Goal: Information Seeking & Learning: Learn about a topic

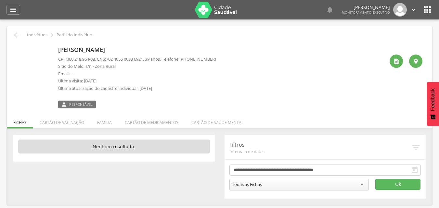
drag, startPoint x: 223, startPoint y: 58, endPoint x: 189, endPoint y: 58, distance: 34.1
click at [189, 58] on div "Simone Ferreira Dias CPF: 060.218.964-08 , CNS: 702 4055 0033 6921 , 39 anos, T…" at bounding box center [221, 76] width 326 height 65
copy span "(83) 99601-7555"
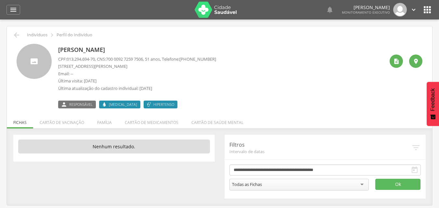
drag, startPoint x: 217, startPoint y: 59, endPoint x: 188, endPoint y: 58, distance: 28.9
click at [188, 58] on div "Severina Agrimar de Lima CPF: 013.294.694-70 , CNS: 700 0092 7259 7506 , 51 ano…" at bounding box center [221, 76] width 326 height 65
copy p "(83) 99959-4611"
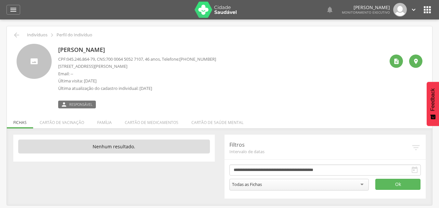
drag, startPoint x: 226, startPoint y: 57, endPoint x: 189, endPoint y: 59, distance: 37.4
click at [189, 59] on div "Maria Rosinete da Silva Siqueira CPF: 045.246.864-79 , CNS: 700 0064 5052 7107 …" at bounding box center [221, 76] width 326 height 65
copy span "(83) 99609-0449"
drag, startPoint x: 223, startPoint y: 59, endPoint x: 188, endPoint y: 59, distance: 35.4
click at [188, 59] on div "Maria Jose de Sousa Teixeira CPF: 079.080.494-86 , CNS: 700 5014 9077 9760 , 40…" at bounding box center [221, 76] width 326 height 65
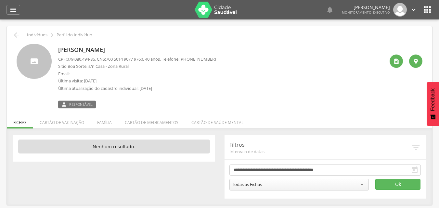
click at [216, 59] on span "(83) 99692-4990" at bounding box center [197, 59] width 37 height 6
drag, startPoint x: 220, startPoint y: 59, endPoint x: 189, endPoint y: 58, distance: 31.2
click at [189, 58] on span "(83) 99692-4990" at bounding box center [197, 59] width 37 height 6
copy span "(83) 99692-4990"
click at [199, 58] on span "(83) 99920-4410" at bounding box center [197, 59] width 37 height 6
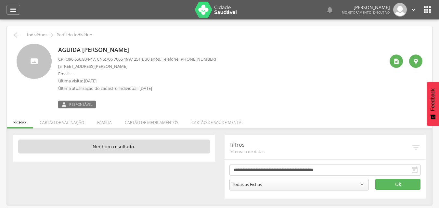
click at [111, 62] on div "CPF: 096.656.804-47 , CNS: 706 7065 1997 2514 , 30 anos, Telefone: (83) 99920-4…" at bounding box center [137, 75] width 158 height 39
click at [91, 80] on p "Última visita: 03/07/2025" at bounding box center [137, 81] width 158 height 6
click at [96, 88] on p "Última atualização do cadastro individual: 03/07/2025" at bounding box center [137, 88] width 158 height 6
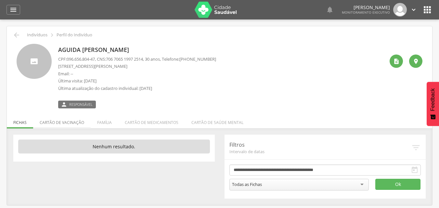
click at [75, 121] on li "Cartão de vacinação" at bounding box center [61, 120] width 57 height 15
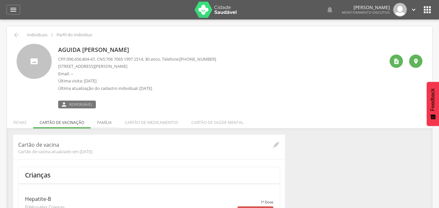
click at [104, 119] on li "Família" at bounding box center [105, 120] width 28 height 15
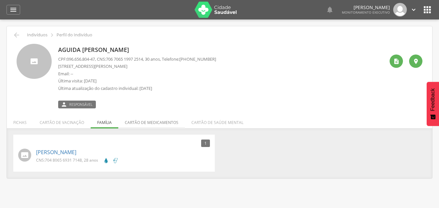
click at [137, 120] on li "Cartão de medicamentos" at bounding box center [151, 120] width 67 height 15
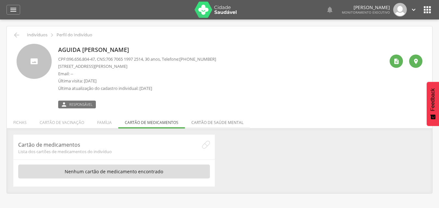
click at [210, 123] on li "Cartão de saúde mental" at bounding box center [217, 120] width 65 height 15
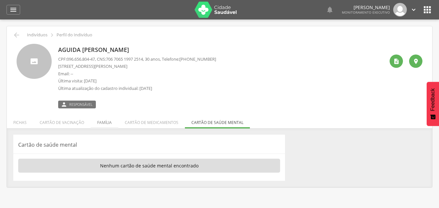
click at [103, 122] on li "Família" at bounding box center [105, 120] width 28 height 15
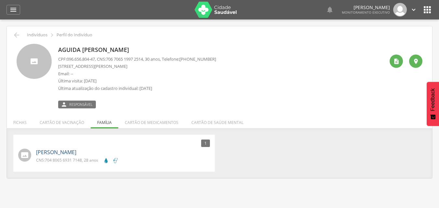
click at [74, 153] on link "Magda de Lima Prata Leite" at bounding box center [56, 152] width 40 height 7
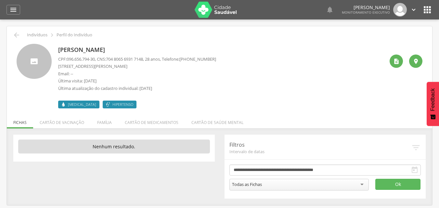
click at [162, 60] on p "CPF: 096.656.794-30 , CNS: 704 8065 6931 7148 , 28 anos, Telefone: (83) 99679-6…" at bounding box center [137, 59] width 158 height 6
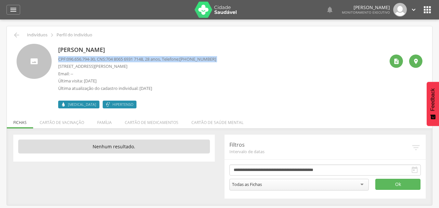
click at [162, 60] on p "CPF: 096.656.794-30 , CNS: 704 8065 6931 7148 , 28 anos, Telefone: (83) 99679-6…" at bounding box center [137, 59] width 158 height 6
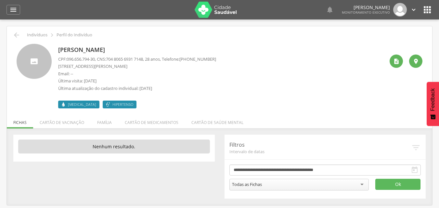
click at [136, 65] on p "Rua Manoel Gonçalves Prata, 110 - Centro" at bounding box center [137, 66] width 158 height 6
click at [69, 117] on li "Cartão de vacinação" at bounding box center [61, 120] width 57 height 15
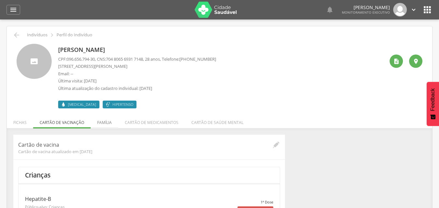
click at [102, 121] on li "Família" at bounding box center [105, 120] width 28 height 15
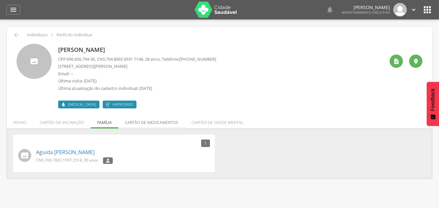
click at [143, 123] on li "Cartão de medicamentos" at bounding box center [151, 120] width 67 height 15
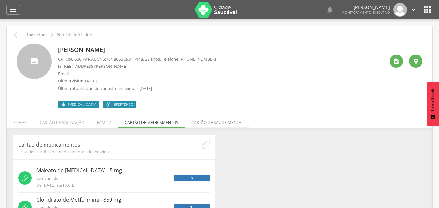
click at [208, 123] on li "Cartão de saúde mental" at bounding box center [217, 120] width 65 height 15
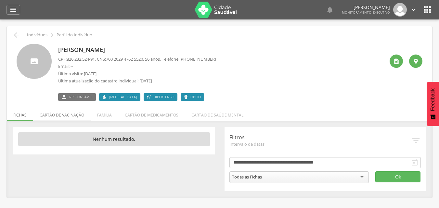
click at [58, 120] on li "Cartão de vacinação" at bounding box center [61, 113] width 57 height 15
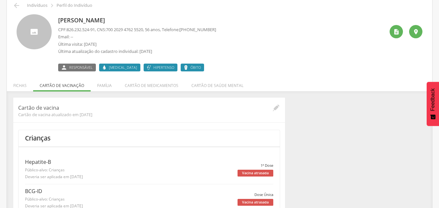
scroll to position [97, 0]
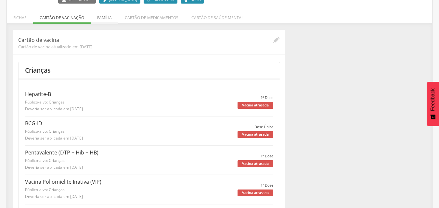
click at [108, 13] on li "Família" at bounding box center [105, 15] width 28 height 15
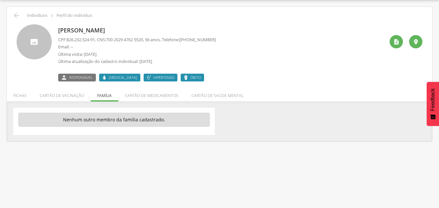
scroll to position [19, 0]
click at [145, 100] on li "Cartão de medicamentos" at bounding box center [151, 93] width 67 height 15
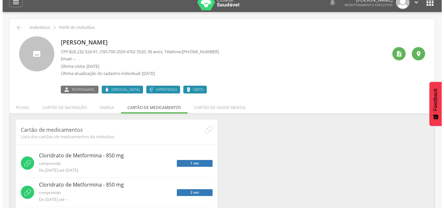
scroll to position [0, 0]
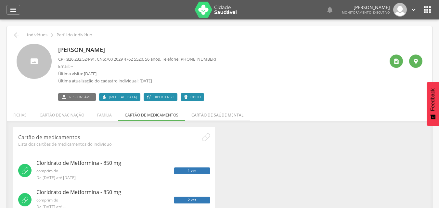
click at [214, 118] on li "Cartão de saúde mental" at bounding box center [217, 113] width 65 height 15
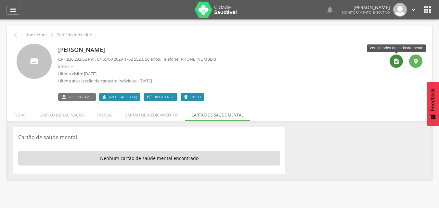
click at [399, 60] on icon "" at bounding box center [396, 61] width 6 height 6
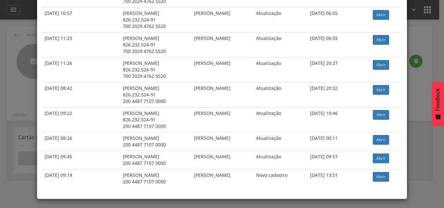
scroll to position [339, 0]
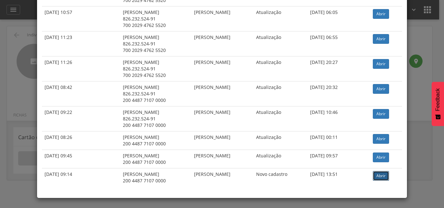
click at [386, 180] on link "Abrir" at bounding box center [381, 176] width 16 height 10
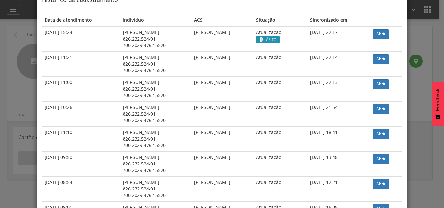
scroll to position [15, 0]
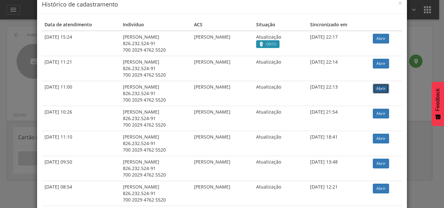
click at [385, 88] on link "Abrir" at bounding box center [381, 89] width 16 height 10
click at [388, 35] on link "Abrir" at bounding box center [381, 39] width 16 height 10
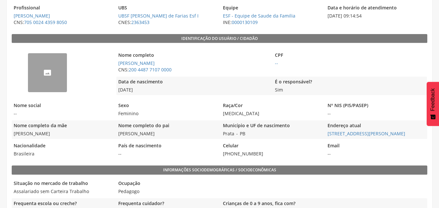
scroll to position [130, 0]
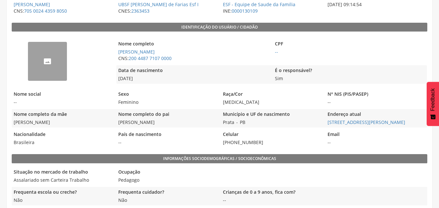
click at [58, 67] on div "--" at bounding box center [47, 61] width 39 height 39
click at [43, 65] on div "--" at bounding box center [47, 61] width 39 height 39
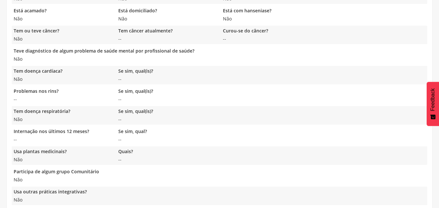
scroll to position [573, 0]
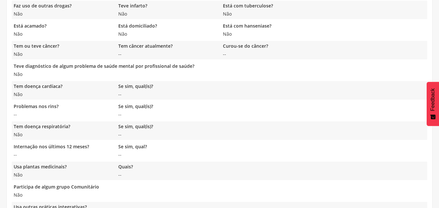
scroll to position [573, 0]
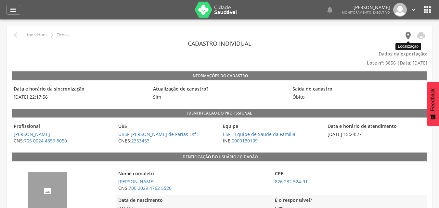
click at [408, 36] on icon "" at bounding box center [407, 35] width 9 height 9
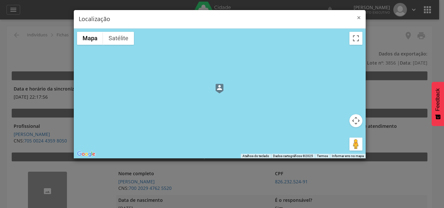
click at [358, 20] on span "×" at bounding box center [359, 17] width 4 height 9
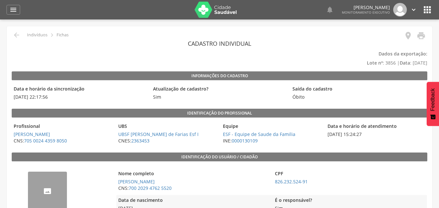
click at [200, 9] on img at bounding box center [216, 10] width 42 height 16
